Goal: Information Seeking & Learning: Check status

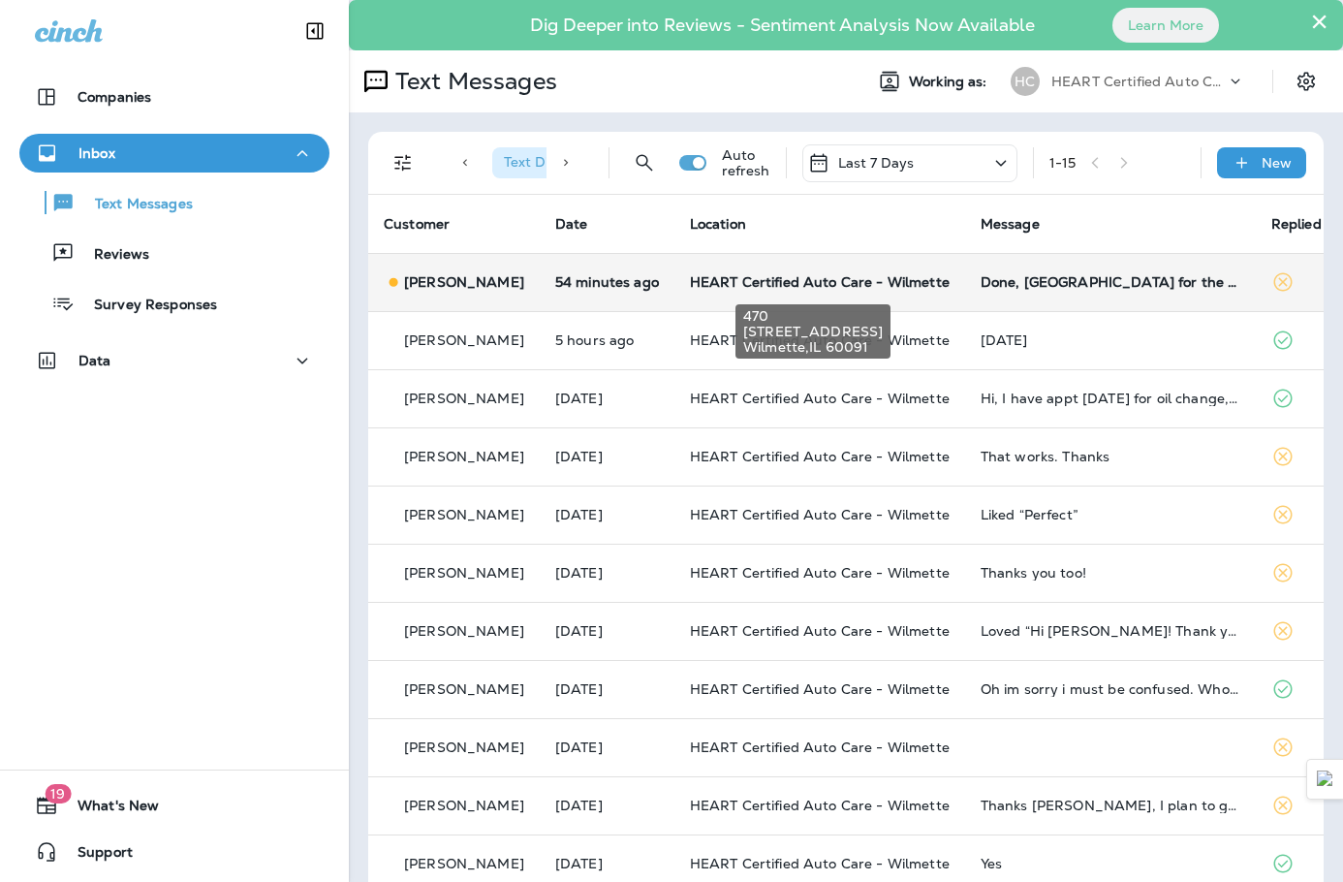
click at [734, 286] on span "HEART Certified Auto Care - Wilmette" at bounding box center [820, 281] width 260 height 17
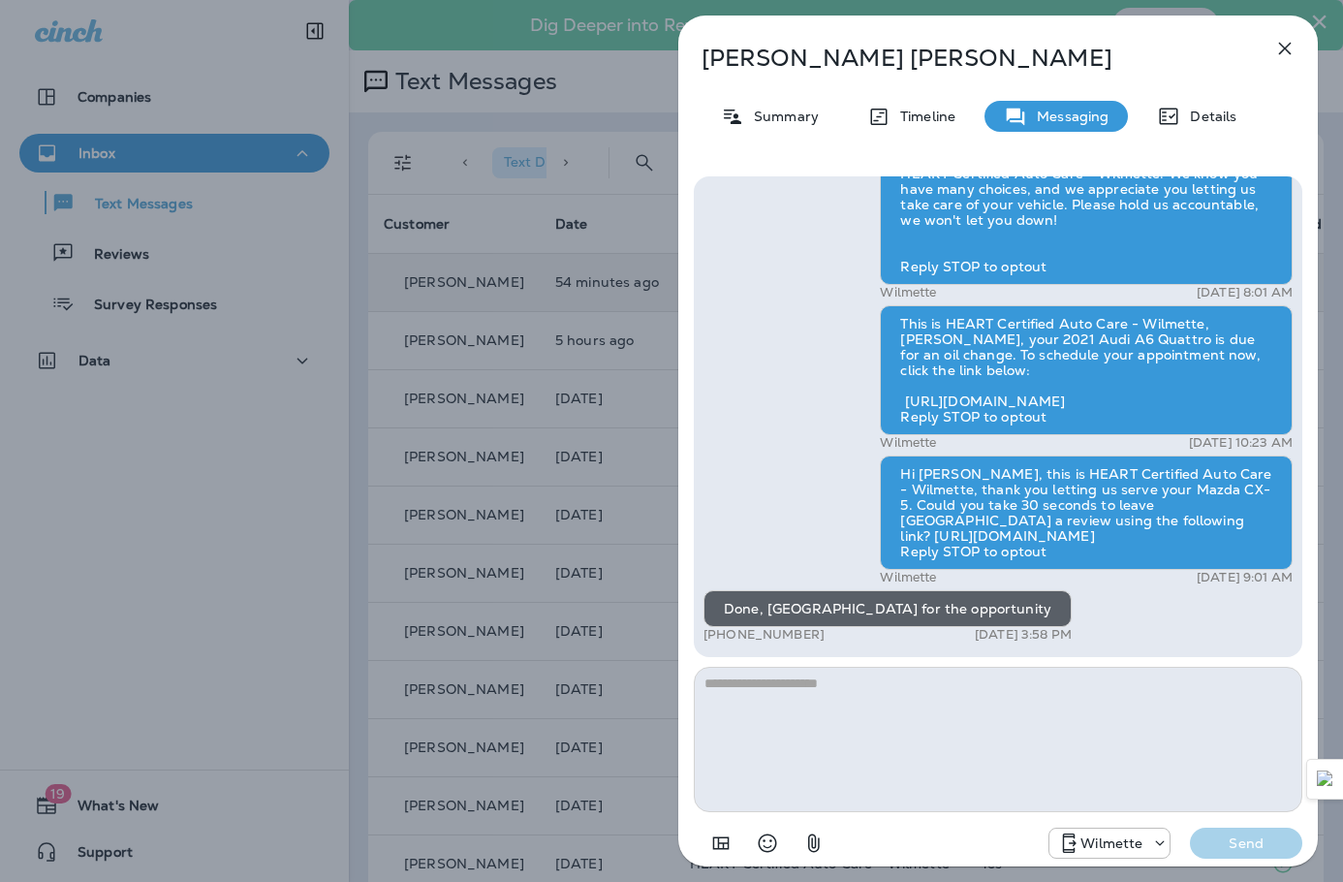
click at [1282, 39] on icon "button" at bounding box center [1284, 48] width 23 height 23
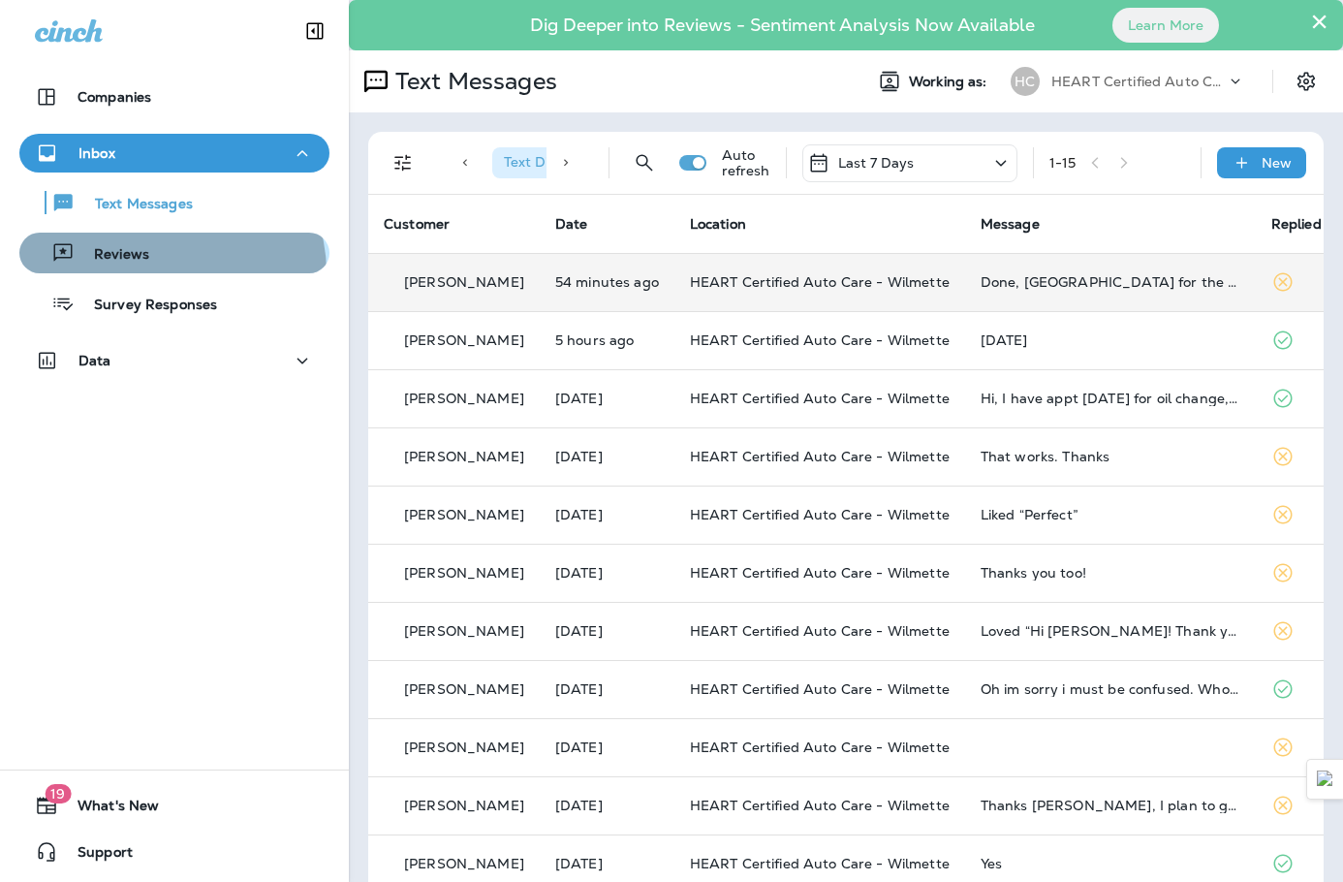
click at [170, 272] on button "Reviews" at bounding box center [174, 253] width 310 height 41
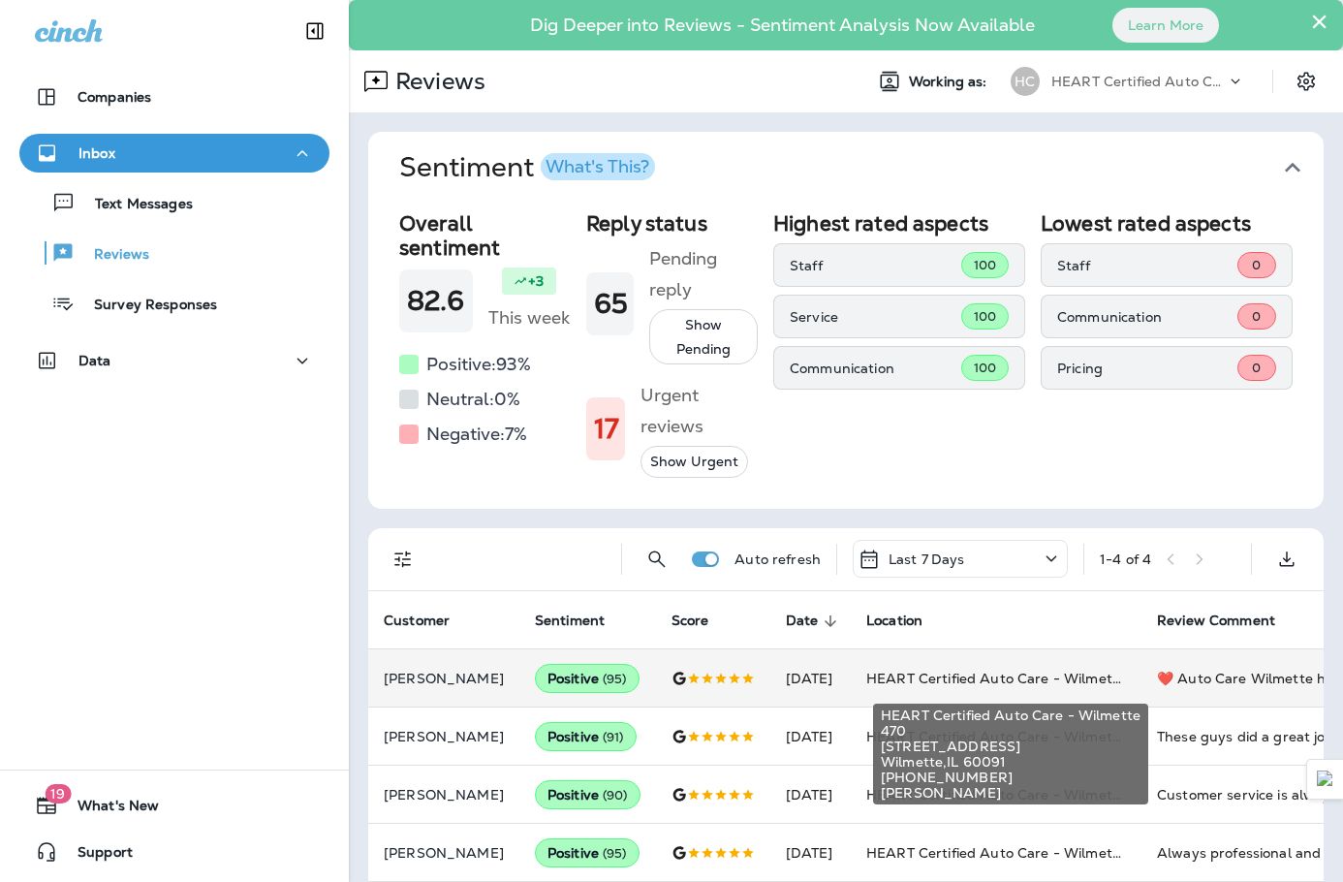
click at [922, 684] on span "HEART Certified Auto Care - Wilmette" at bounding box center [996, 677] width 260 height 17
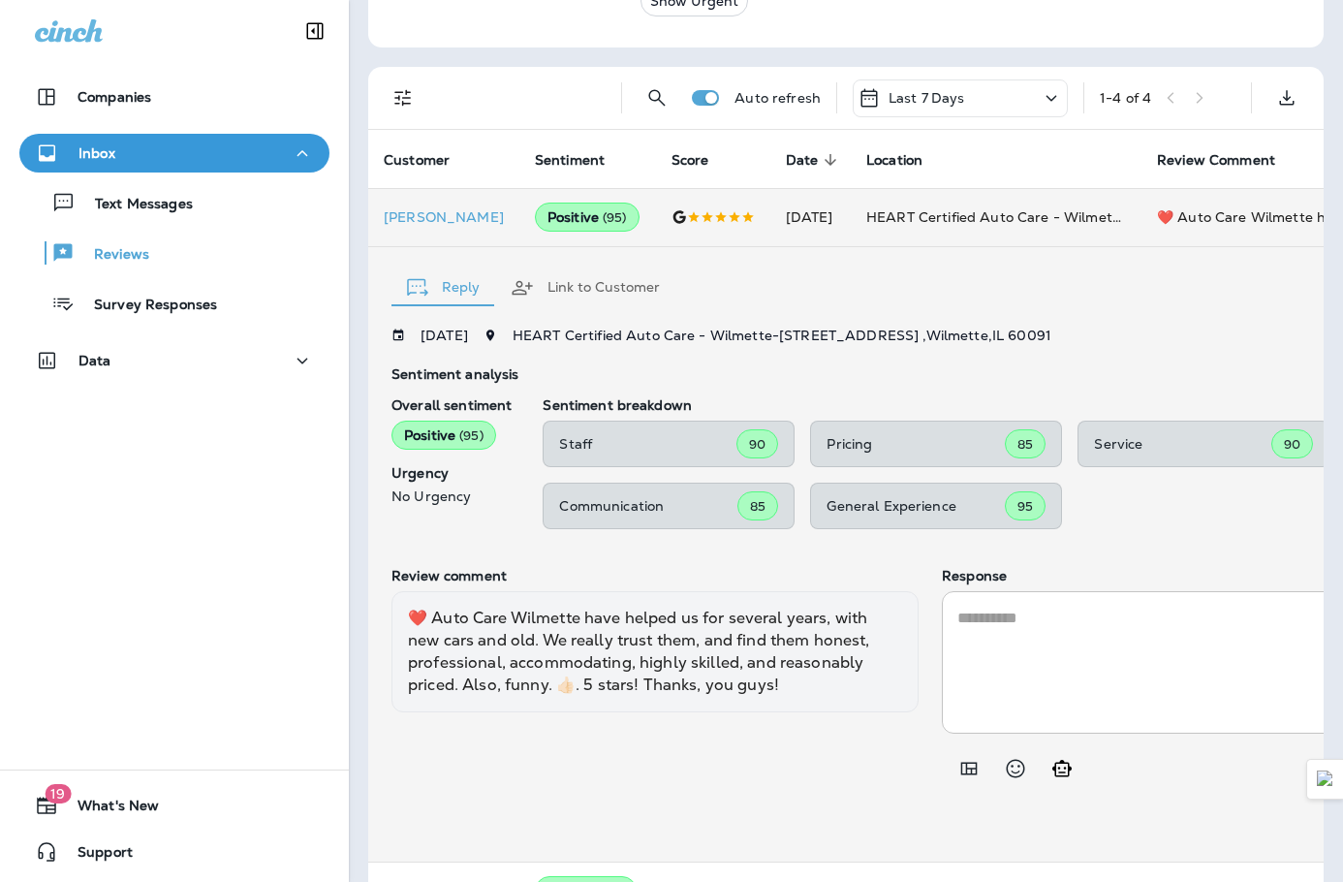
scroll to position [458, 0]
click at [451, 226] on p "[PERSON_NAME]" at bounding box center [444, 218] width 120 height 16
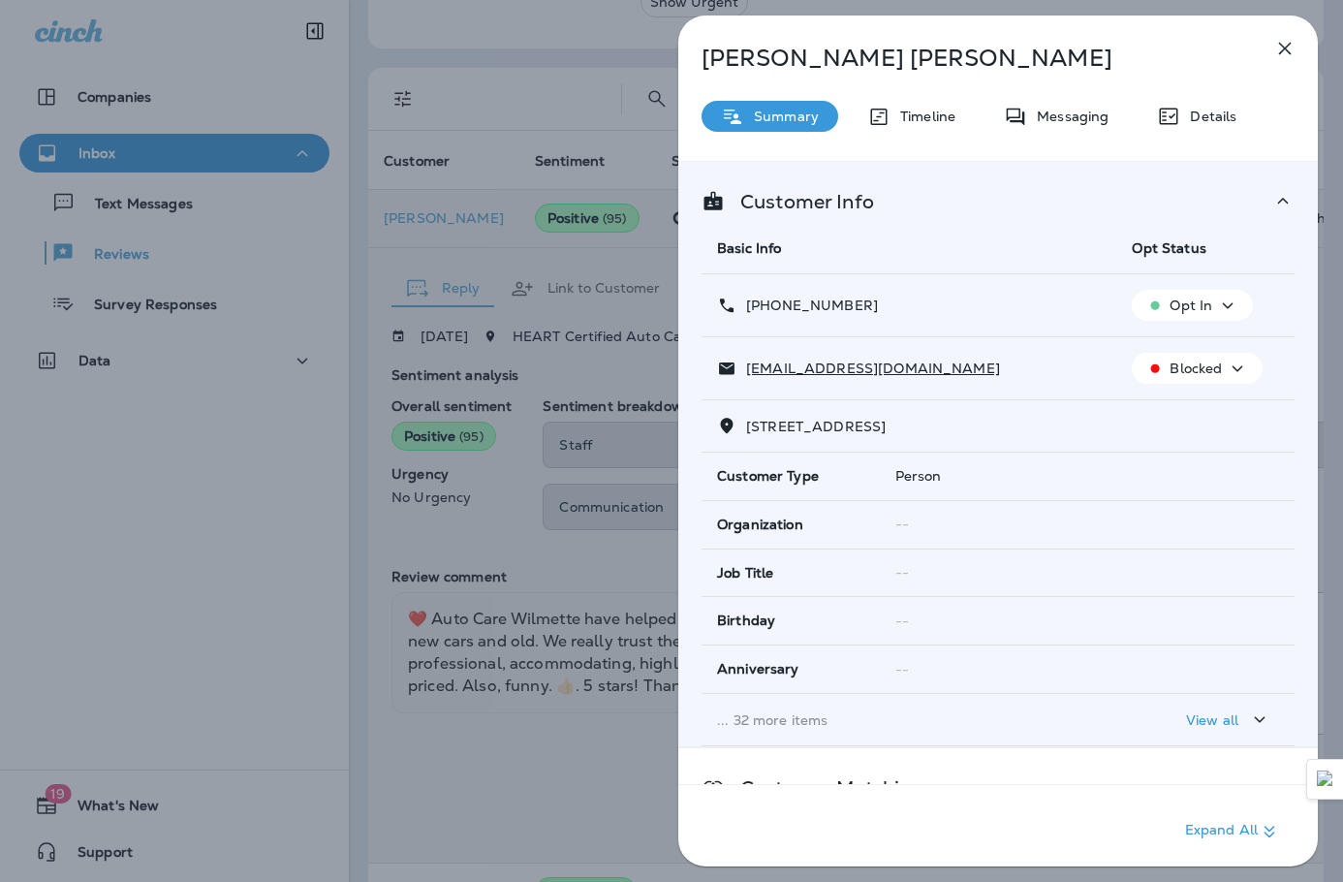
click at [808, 71] on p "[PERSON_NAME]" at bounding box center [965, 58] width 529 height 27
click at [851, 62] on p "[PERSON_NAME]" at bounding box center [965, 58] width 529 height 27
click at [841, 69] on p "[PERSON_NAME]" at bounding box center [965, 58] width 529 height 27
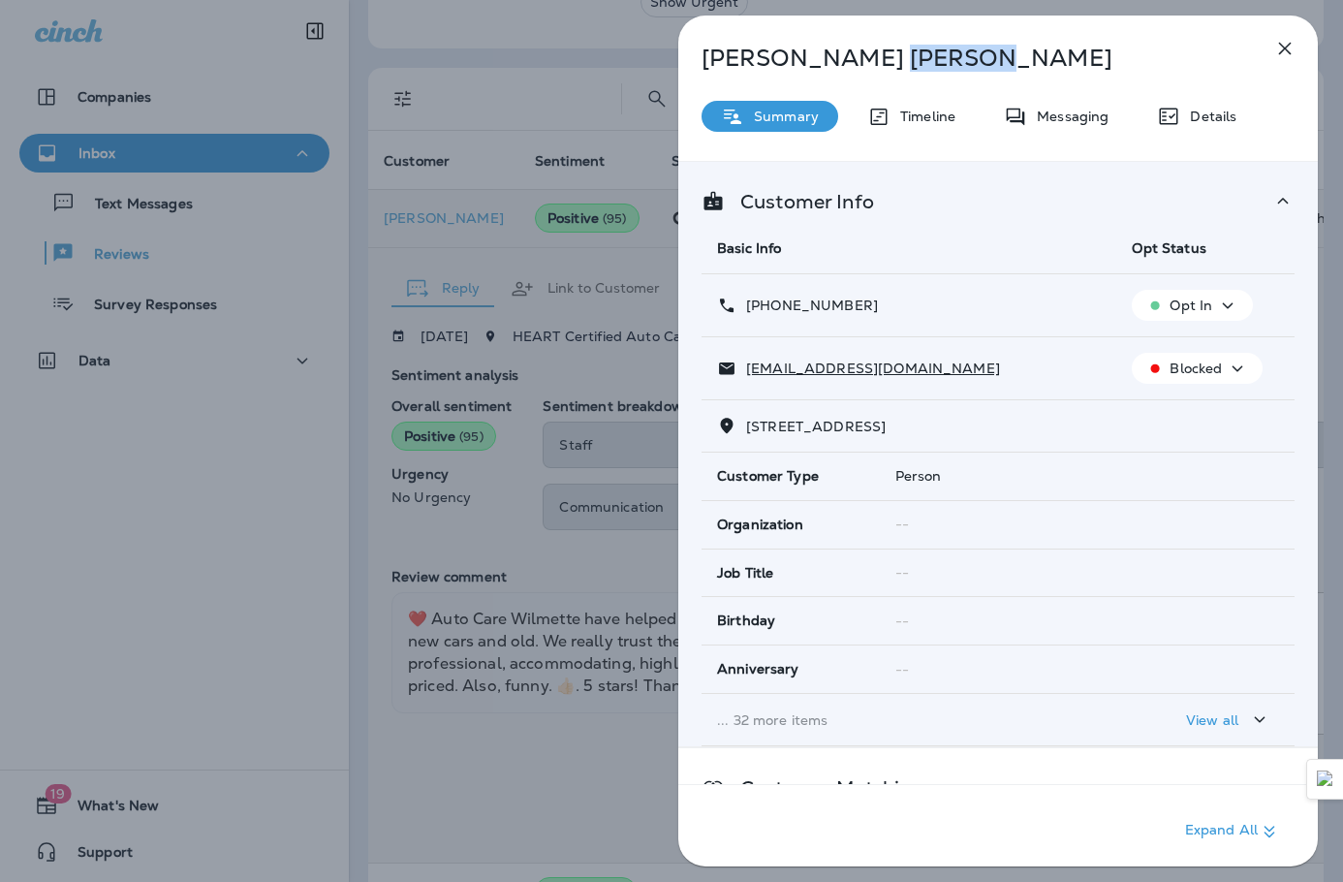
click at [841, 69] on p "[PERSON_NAME]" at bounding box center [965, 58] width 529 height 27
click at [1279, 42] on icon "button" at bounding box center [1284, 48] width 23 height 23
